Goal: Understand process/instructions

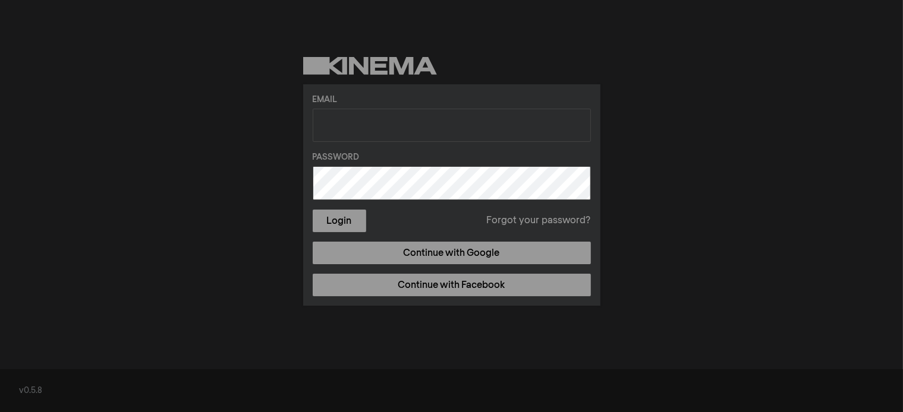
click at [609, 29] on div "Email Password Login Forgot your password? Continue with Google Continue with F…" at bounding box center [451, 181] width 903 height 363
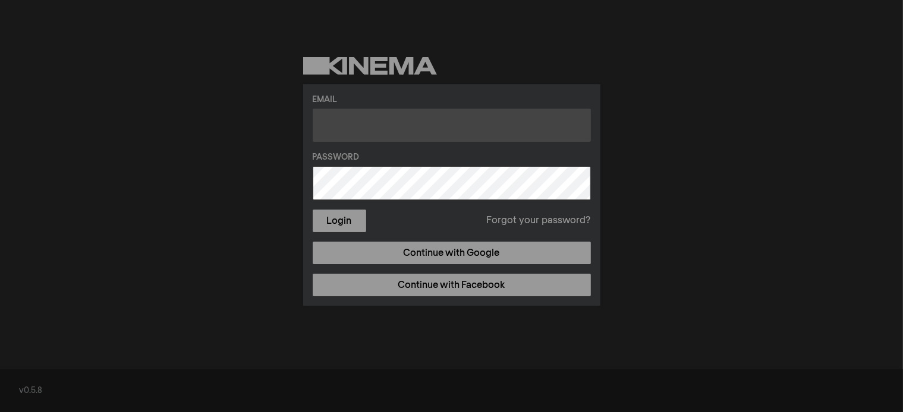
click at [451, 131] on input "text" at bounding box center [452, 125] width 278 height 33
click at [0, 412] on com-1password-button at bounding box center [0, 412] width 0 height 0
click at [328, 128] on input "text" at bounding box center [452, 125] width 278 height 33
type input "[PERSON_NAME][EMAIL_ADDRESS][PERSON_NAME][DOMAIN_NAME]"
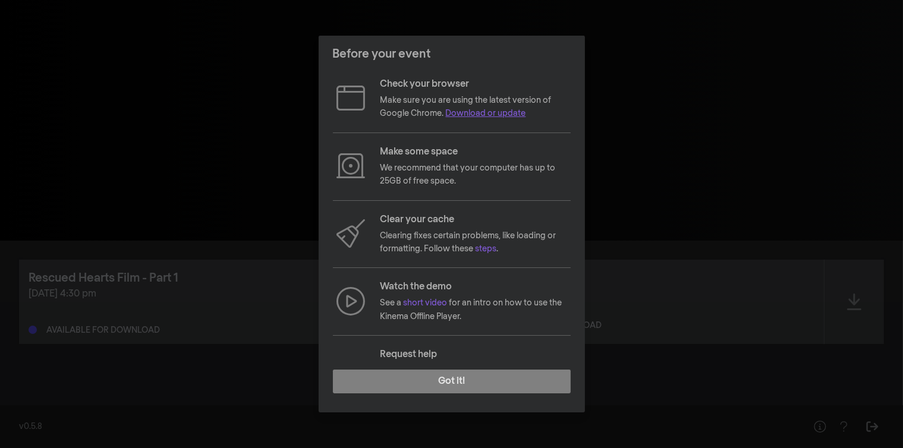
click at [485, 112] on link "Download or update" at bounding box center [486, 113] width 80 height 8
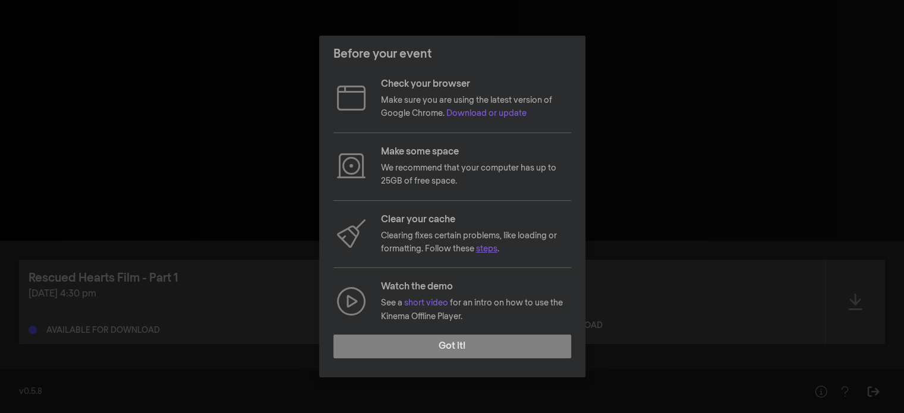
click at [492, 250] on link "steps" at bounding box center [486, 249] width 21 height 8
click at [431, 303] on link "short video" at bounding box center [426, 303] width 44 height 8
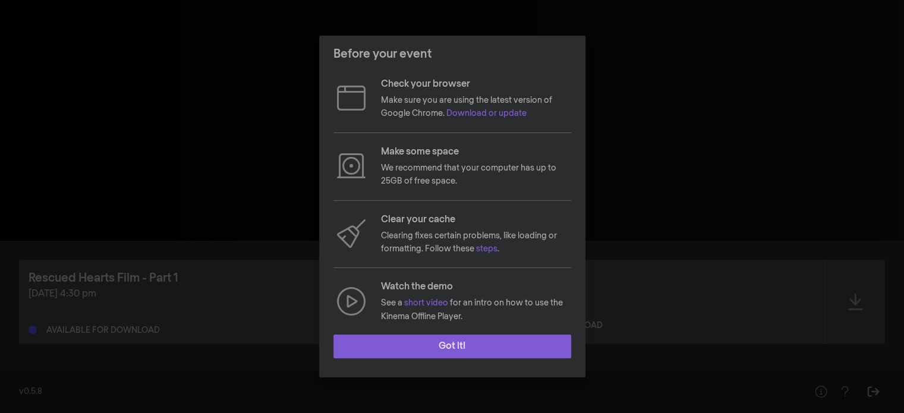
click at [471, 347] on button "Got it!" at bounding box center [452, 347] width 238 height 24
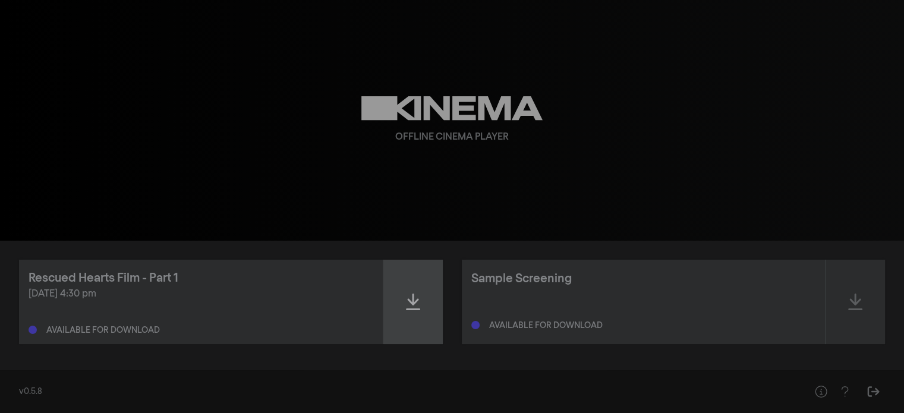
click at [421, 305] on div at bounding box center [412, 302] width 59 height 84
